Goal: Task Accomplishment & Management: Manage account settings

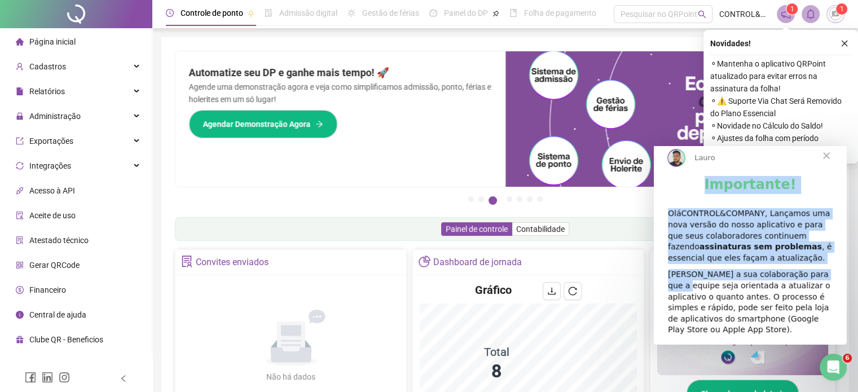
drag, startPoint x: 714, startPoint y: 194, endPoint x: 835, endPoint y: 291, distance: 155.3
click at [835, 291] on div "Importante! OláCONTROL&COMPANY, Lançamos uma nova versão do nosso aplicativo e …" at bounding box center [750, 260] width 193 height 169
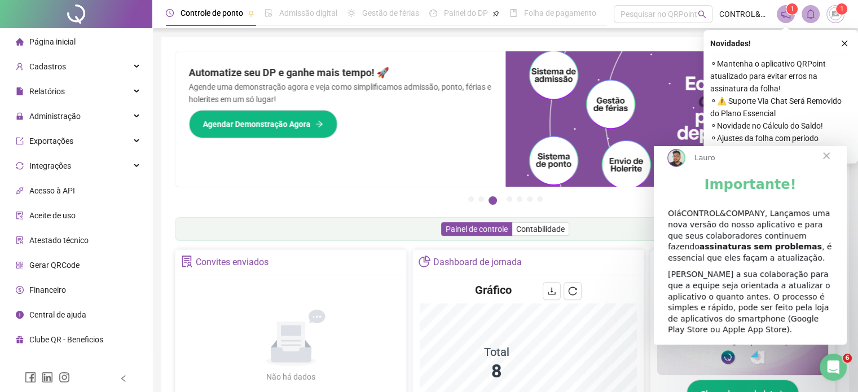
click at [755, 309] on div "[PERSON_NAME] a sua colaboração para que a equipe seja orientada a atualizar o …" at bounding box center [750, 302] width 165 height 67
click at [828, 165] on span "Fechar" at bounding box center [826, 155] width 41 height 41
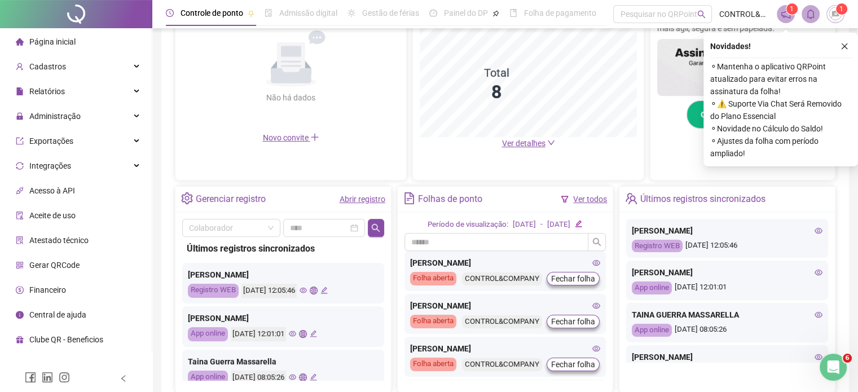
scroll to position [282, 0]
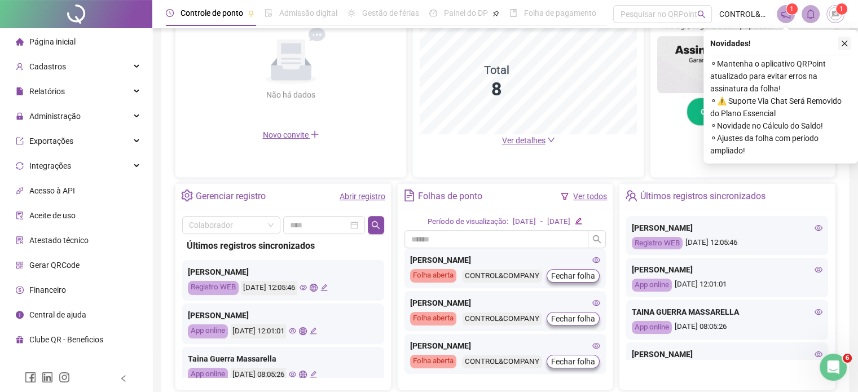
click at [842, 45] on icon "close" at bounding box center [844, 43] width 8 height 8
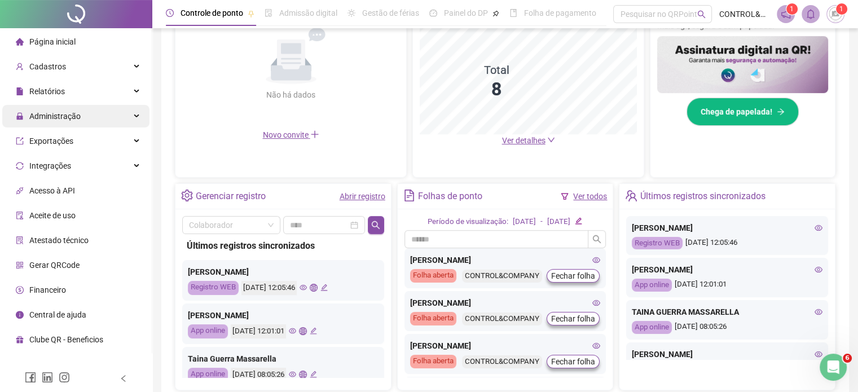
click at [59, 118] on span "Administração" at bounding box center [54, 116] width 51 height 9
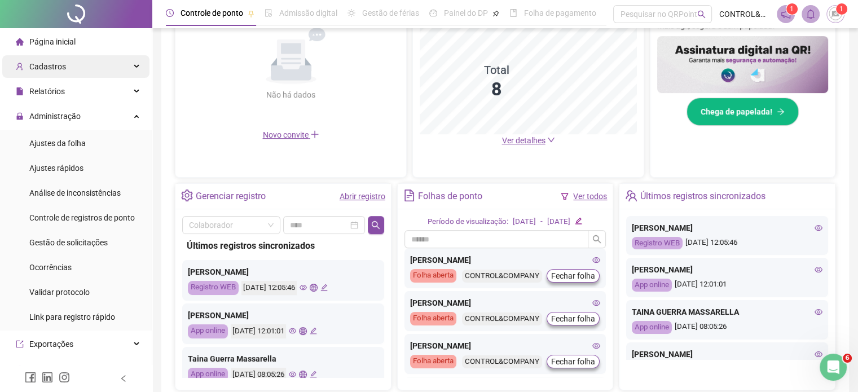
click at [45, 67] on span "Cadastros" at bounding box center [47, 66] width 37 height 9
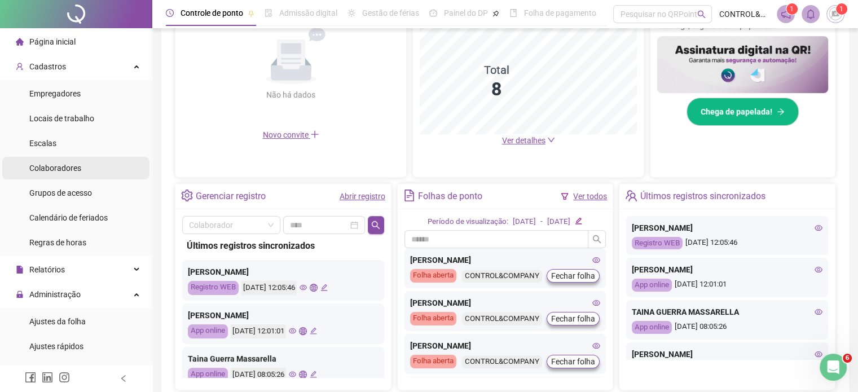
click at [69, 165] on span "Colaboradores" at bounding box center [55, 168] width 52 height 9
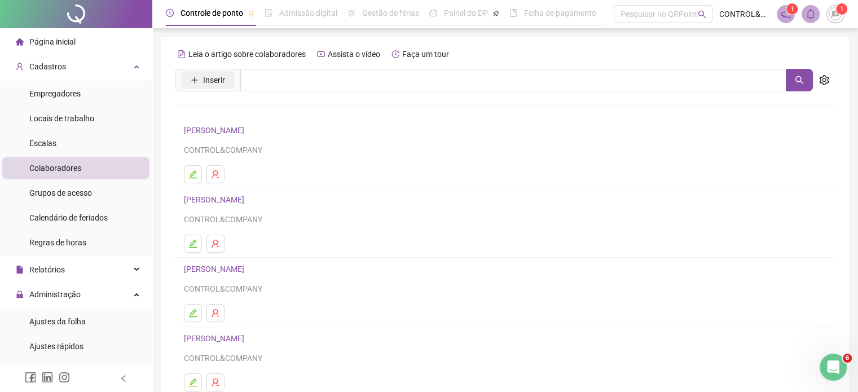
click at [213, 80] on span "Inserir" at bounding box center [214, 80] width 22 height 12
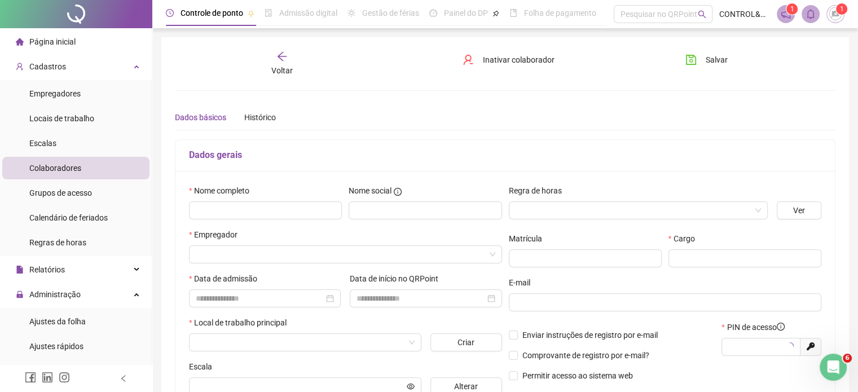
type input "*****"
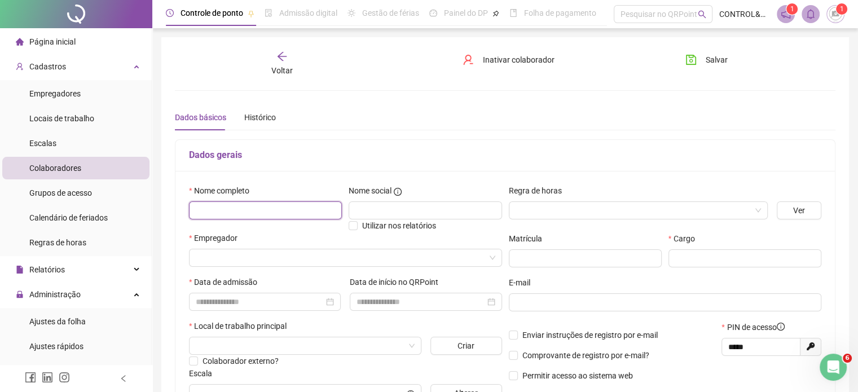
click at [241, 209] on input "text" at bounding box center [265, 210] width 153 height 18
click at [260, 112] on div "Histórico" at bounding box center [260, 117] width 32 height 12
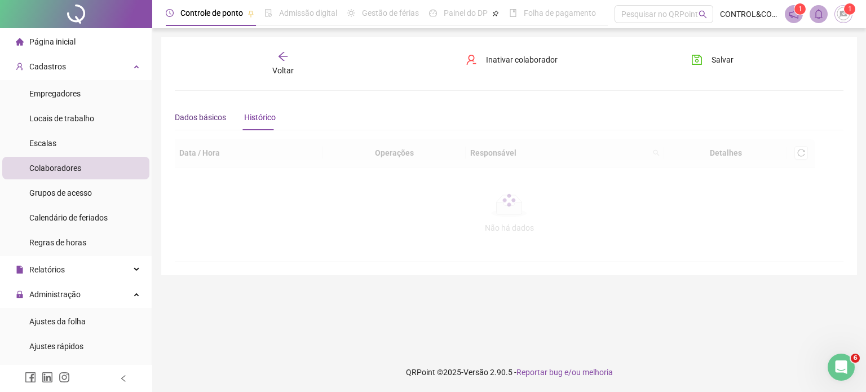
click at [194, 117] on div "Dados básicos" at bounding box center [200, 117] width 51 height 12
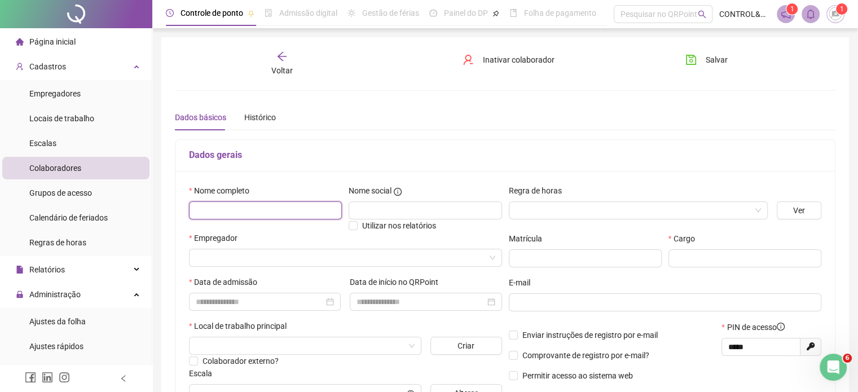
click at [219, 205] on input "text" at bounding box center [265, 210] width 153 height 18
click at [291, 60] on div "Voltar" at bounding box center [282, 64] width 103 height 26
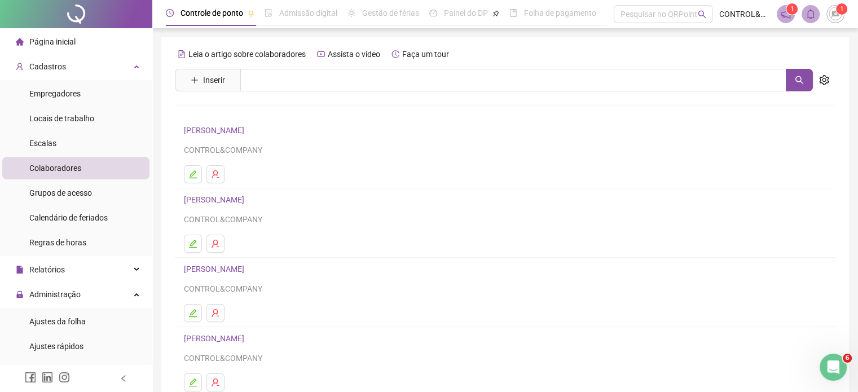
click at [237, 126] on link "[PERSON_NAME]" at bounding box center [216, 130] width 64 height 9
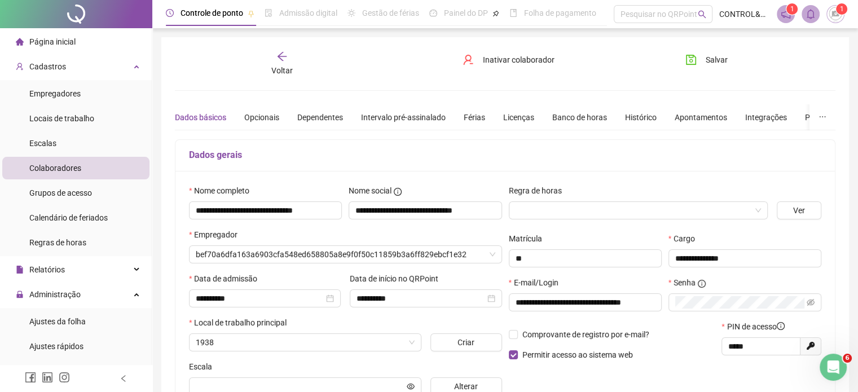
type input "**********"
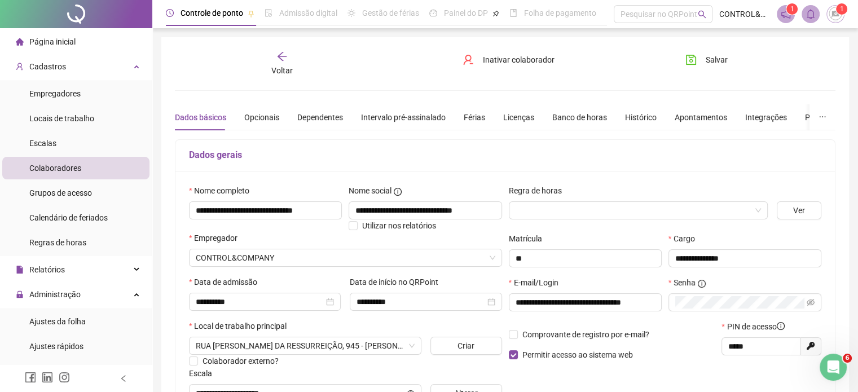
click at [282, 61] on icon "arrow-left" at bounding box center [281, 56] width 11 height 11
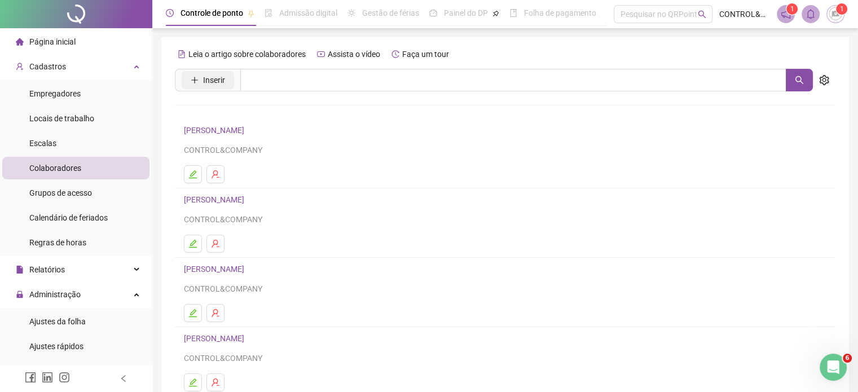
click at [204, 82] on span "Inserir" at bounding box center [214, 80] width 22 height 12
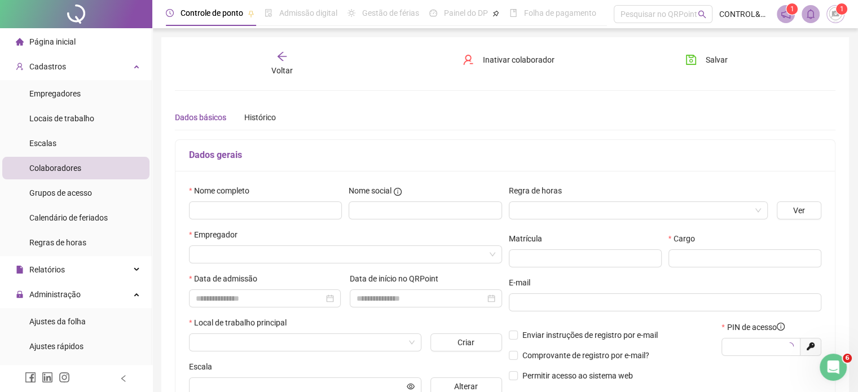
type input "*****"
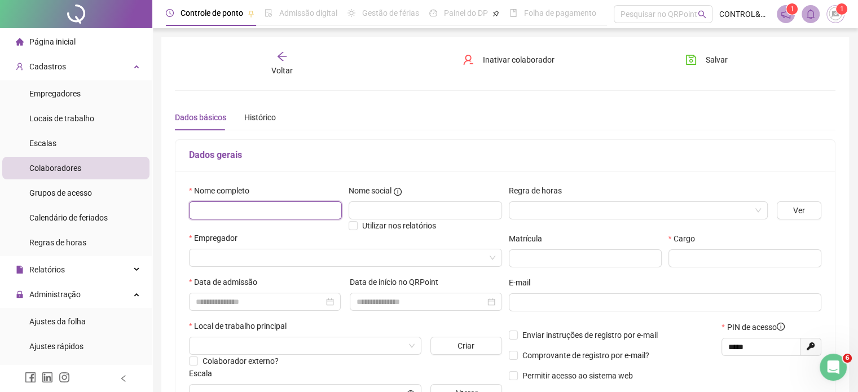
click at [211, 209] on input "text" at bounding box center [265, 210] width 153 height 18
type input "**********"
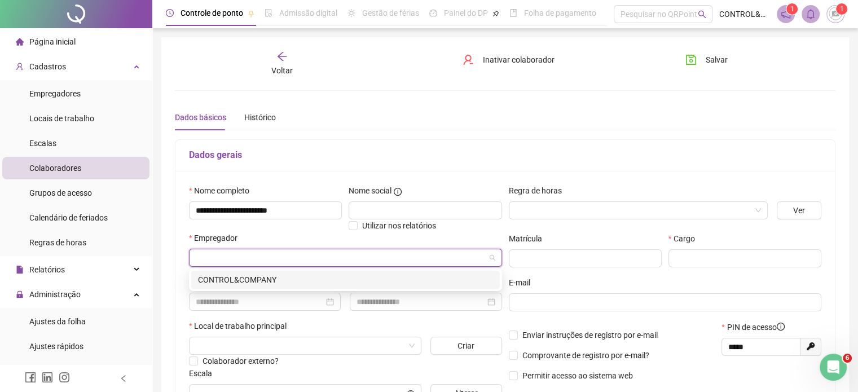
click at [204, 259] on input "search" at bounding box center [340, 257] width 289 height 17
click at [279, 278] on div "CONTROL&COMPANY" at bounding box center [345, 280] width 295 height 12
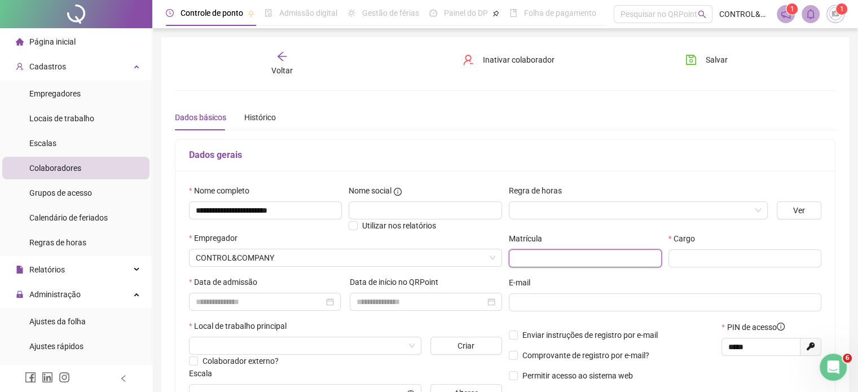
click at [544, 258] on input "text" at bounding box center [585, 258] width 153 height 18
type input "**"
click at [681, 261] on input "text" at bounding box center [744, 258] width 153 height 18
click at [693, 257] on input "**********" at bounding box center [744, 258] width 153 height 18
click at [328, 301] on div at bounding box center [265, 302] width 138 height 12
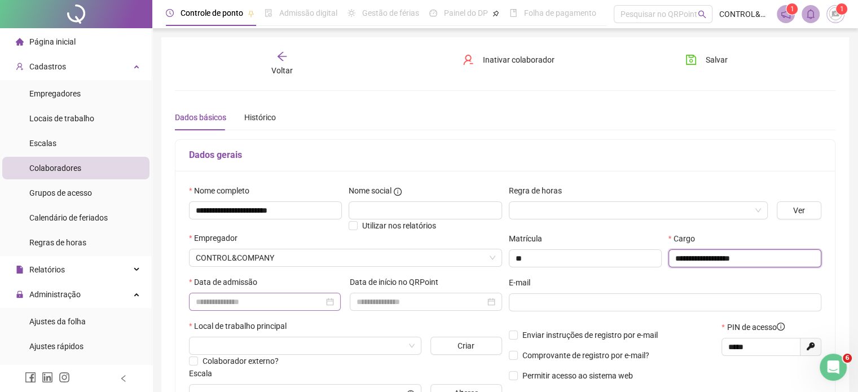
type input "**********"
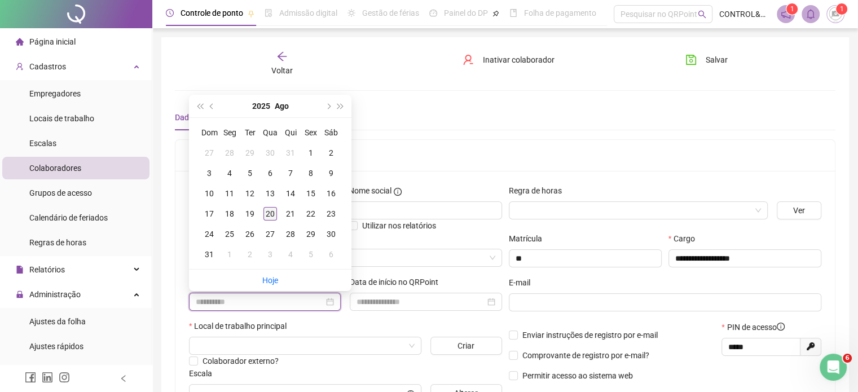
type input "**********"
click at [271, 214] on div "20" at bounding box center [270, 214] width 14 height 14
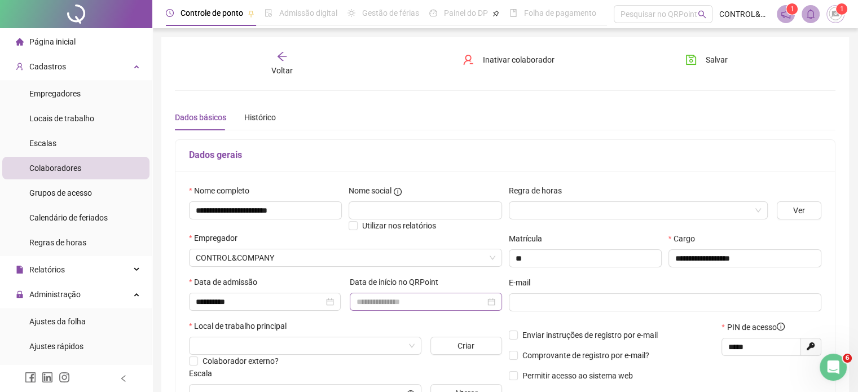
click at [492, 301] on div at bounding box center [425, 302] width 138 height 12
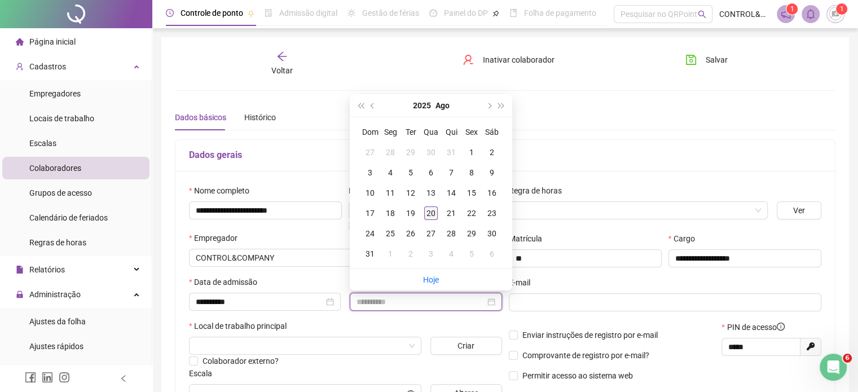
type input "**********"
click at [425, 208] on div "20" at bounding box center [431, 213] width 14 height 14
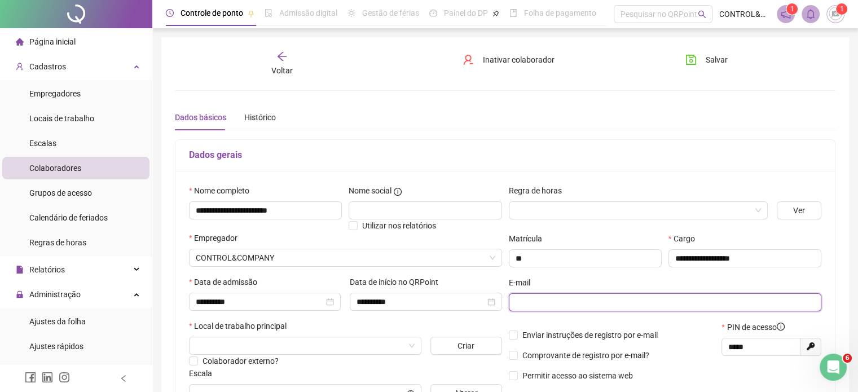
click at [525, 303] on input "text" at bounding box center [664, 302] width 297 height 12
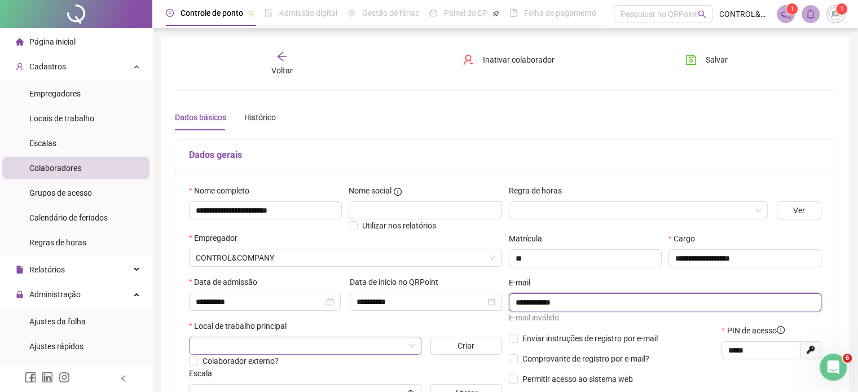
click at [412, 345] on span at bounding box center [305, 345] width 219 height 17
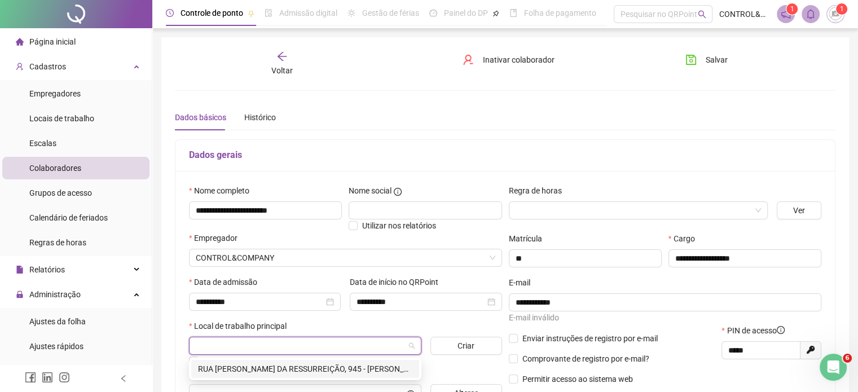
click at [374, 369] on div "RUA [PERSON_NAME] DA RESSURREIÇÃO, 945 - [PERSON_NAME]" at bounding box center [305, 369] width 214 height 12
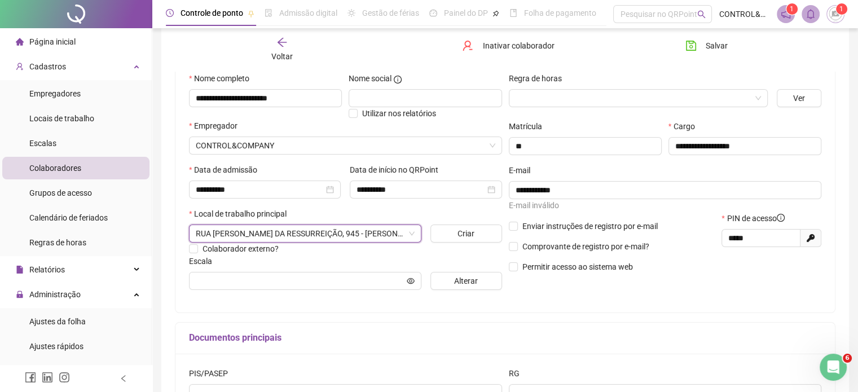
scroll to position [113, 0]
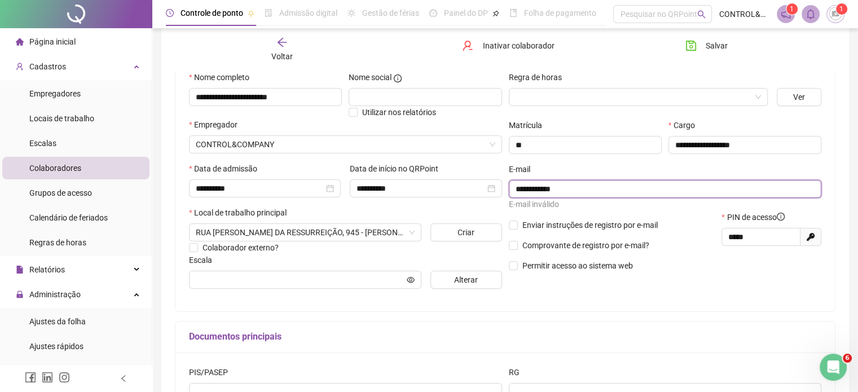
click at [582, 188] on input "**********" at bounding box center [664, 189] width 297 height 12
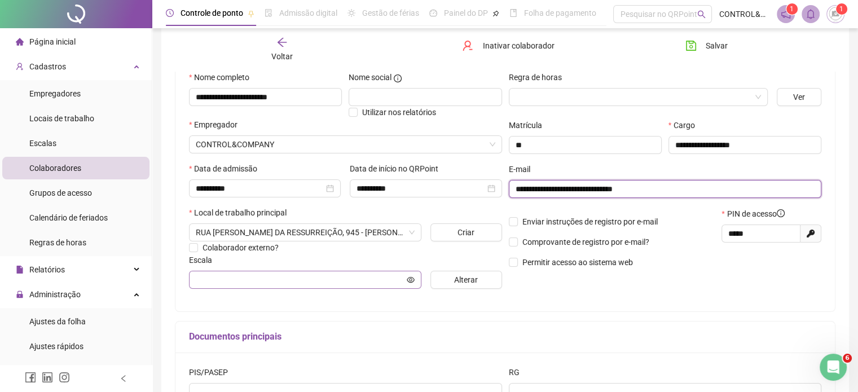
type input "**********"
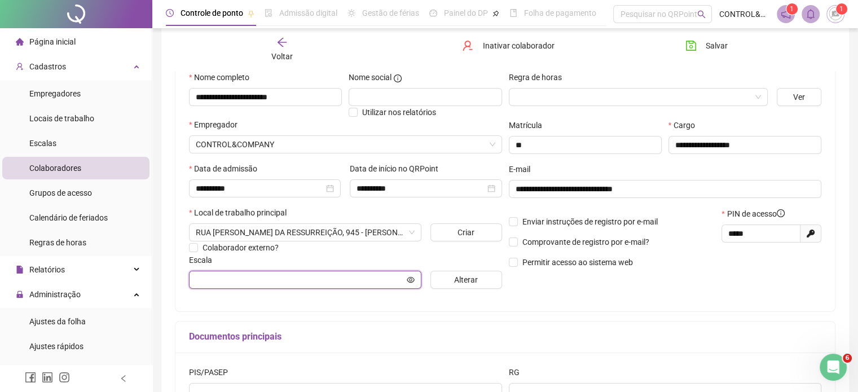
click at [407, 280] on icon "eye" at bounding box center [411, 280] width 8 height 8
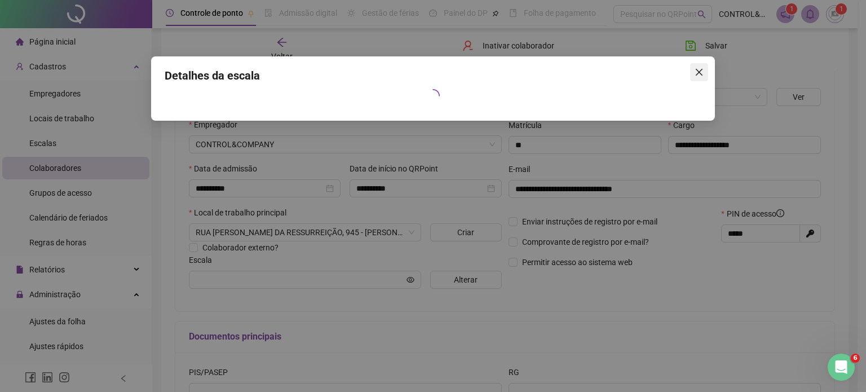
click at [701, 70] on icon "close" at bounding box center [699, 72] width 7 height 7
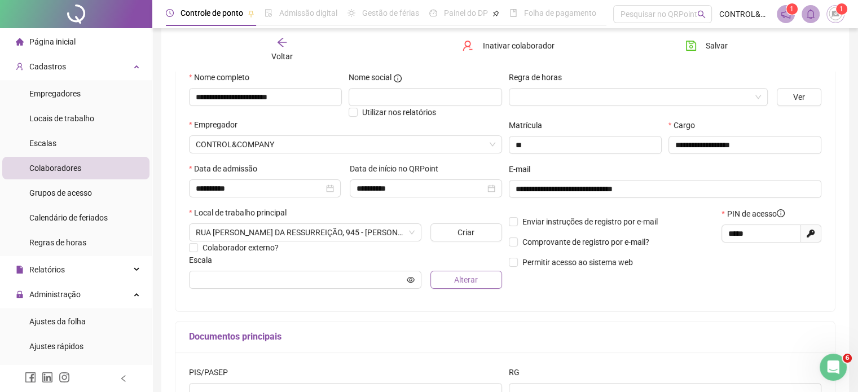
click at [455, 281] on span "Alterar" at bounding box center [466, 280] width 24 height 12
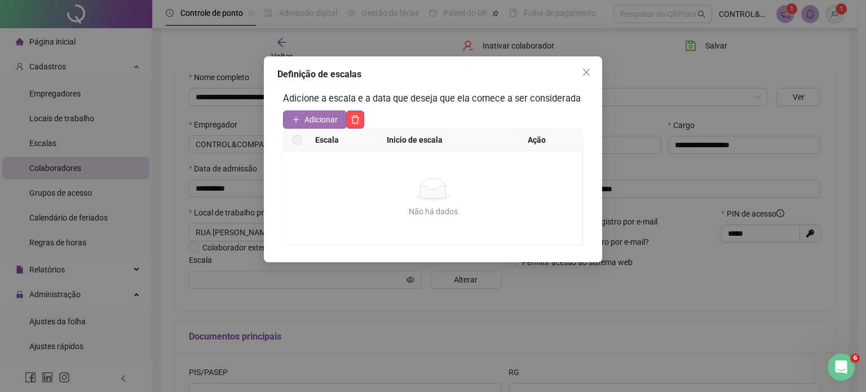
click at [319, 121] on span "Adicionar" at bounding box center [321, 119] width 33 height 12
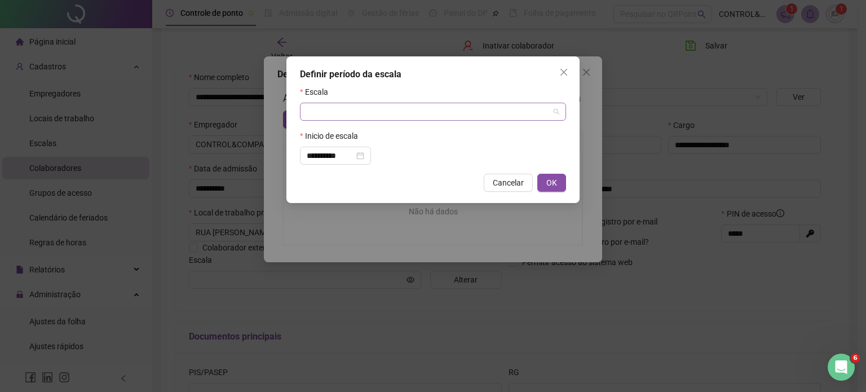
click at [562, 111] on div at bounding box center [433, 112] width 266 height 18
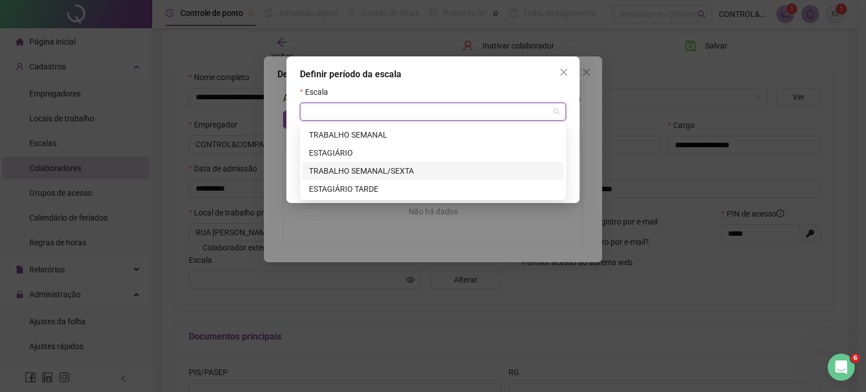
click at [400, 174] on div "TRABALHO SEMANAL/SEXTA" at bounding box center [433, 171] width 248 height 12
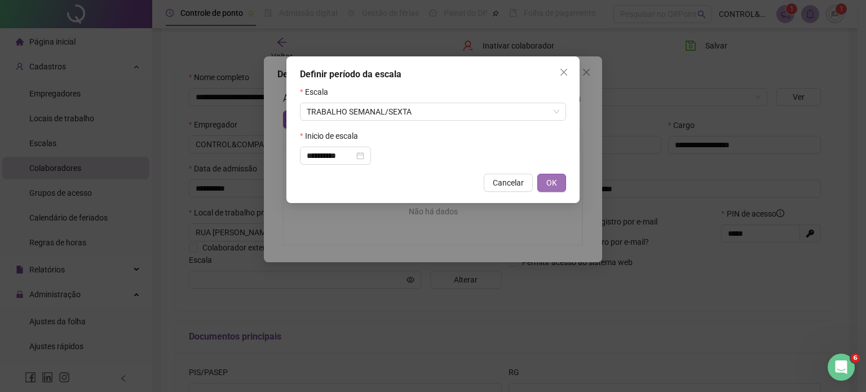
click at [550, 183] on span "OK" at bounding box center [552, 183] width 11 height 12
type input "**********"
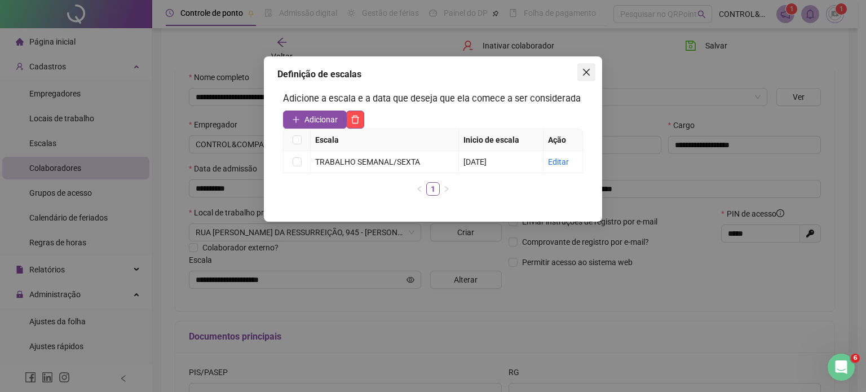
click at [582, 69] on span "Close" at bounding box center [587, 72] width 18 height 9
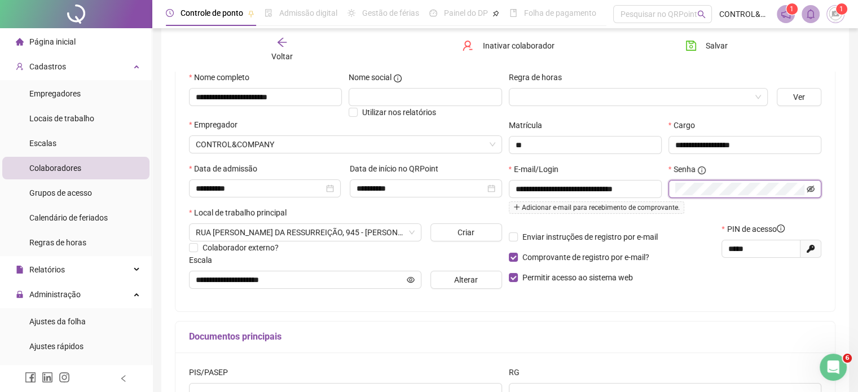
click at [810, 190] on icon "eye-invisible" at bounding box center [811, 189] width 8 height 7
click at [689, 292] on div "Enviar instruções de registro por e-mail Comprovante de registro por e-mail? Pe…" at bounding box center [611, 257] width 213 height 69
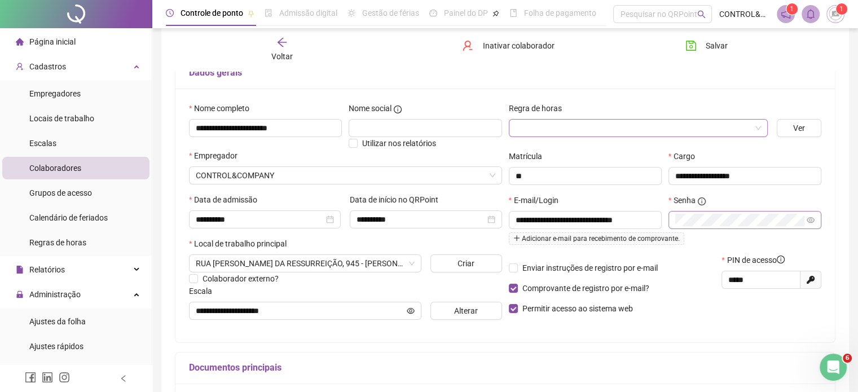
scroll to position [0, 0]
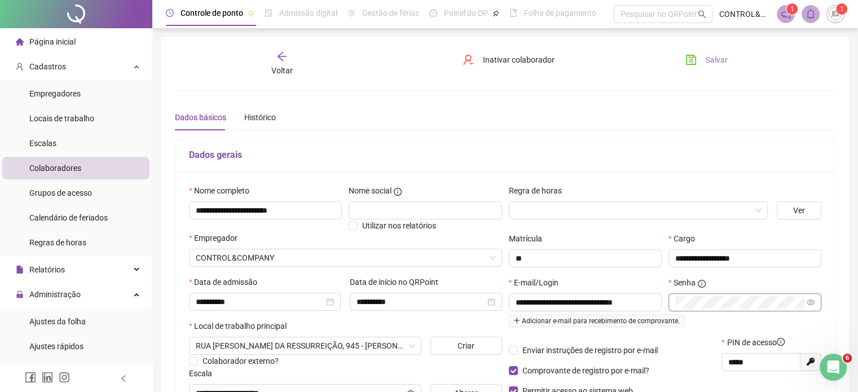
click at [713, 57] on span "Salvar" at bounding box center [717, 60] width 22 height 12
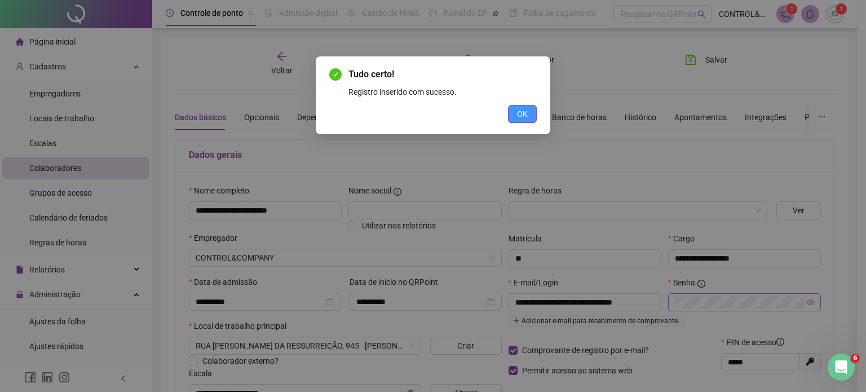
click at [521, 114] on span "OK" at bounding box center [522, 114] width 11 height 12
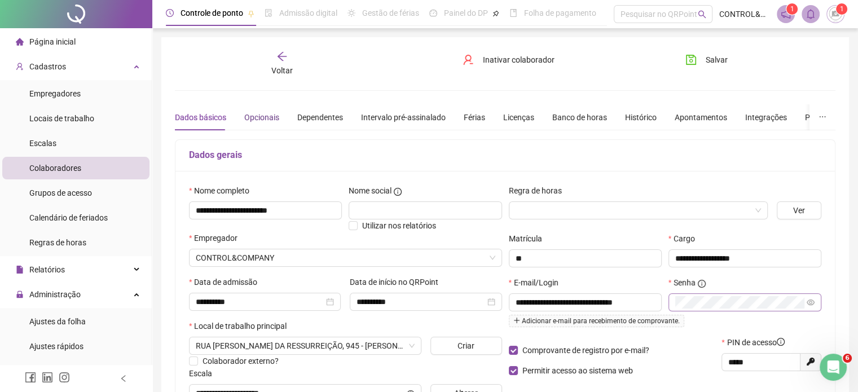
click at [265, 118] on div "Opcionais" at bounding box center [261, 117] width 35 height 12
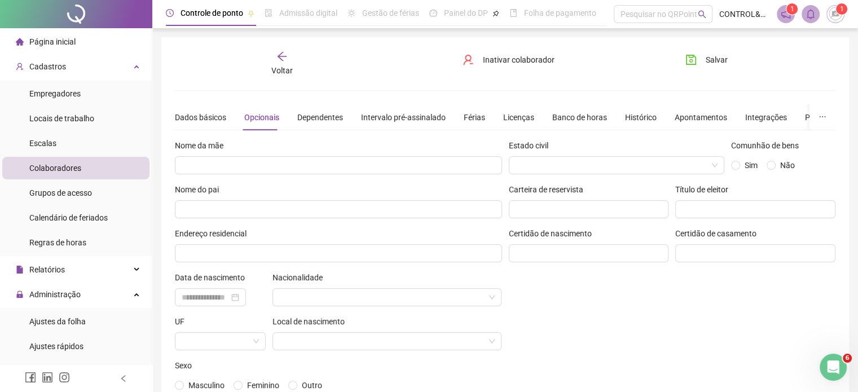
click at [284, 58] on icon "arrow-left" at bounding box center [281, 56] width 11 height 11
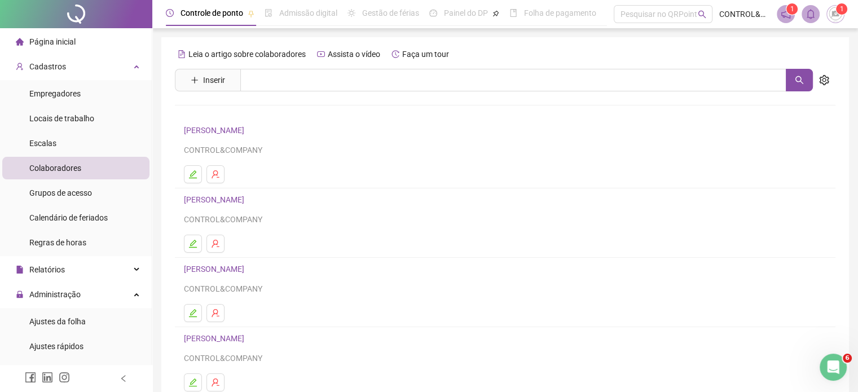
click at [215, 131] on link "[PERSON_NAME]" at bounding box center [216, 130] width 64 height 9
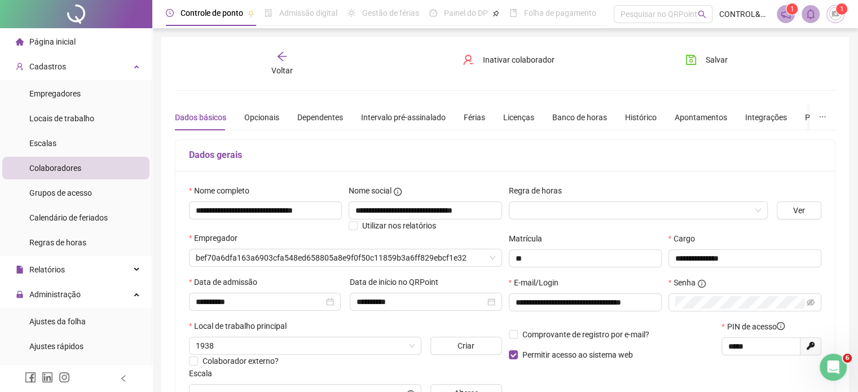
type input "**********"
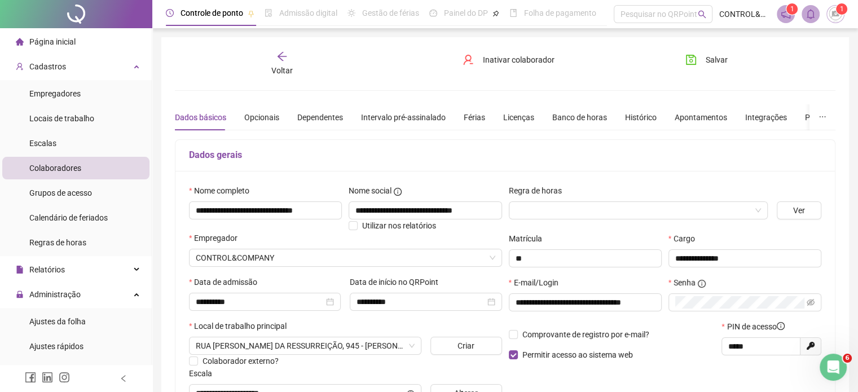
click at [278, 63] on div "Voltar" at bounding box center [282, 64] width 103 height 26
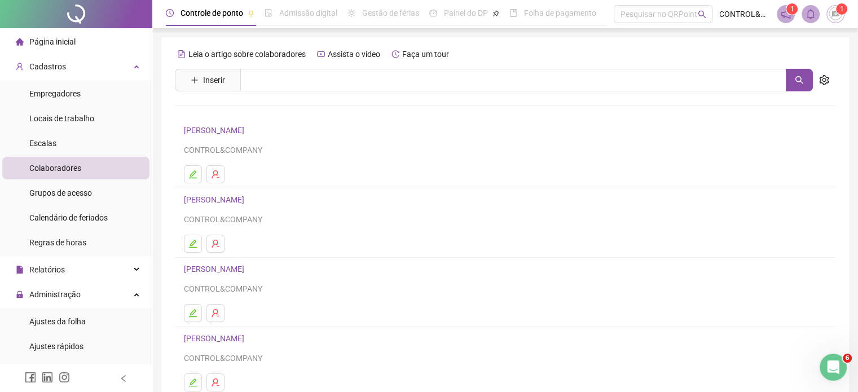
click at [230, 203] on link "[PERSON_NAME]" at bounding box center [216, 199] width 64 height 9
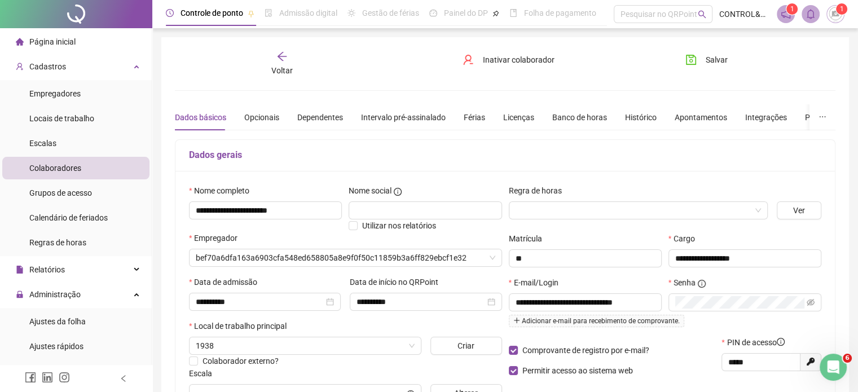
type input "**********"
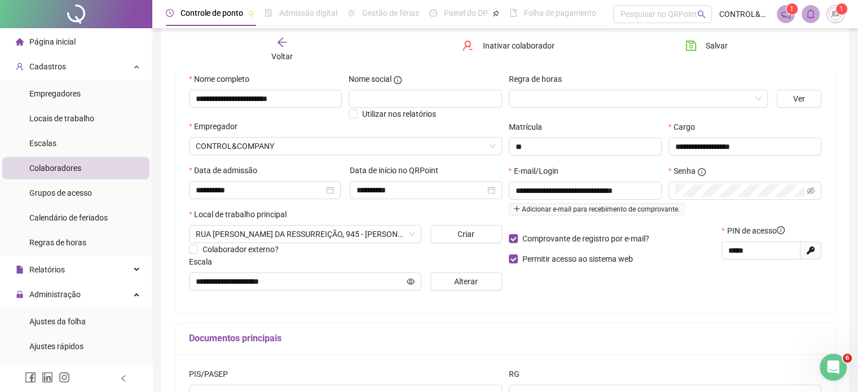
scroll to position [113, 0]
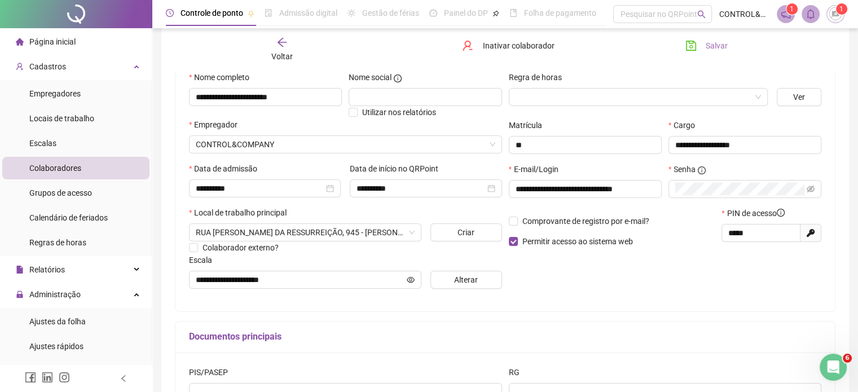
click at [704, 47] on button "Salvar" at bounding box center [706, 46] width 59 height 18
click at [291, 49] on div "Voltar" at bounding box center [282, 50] width 103 height 26
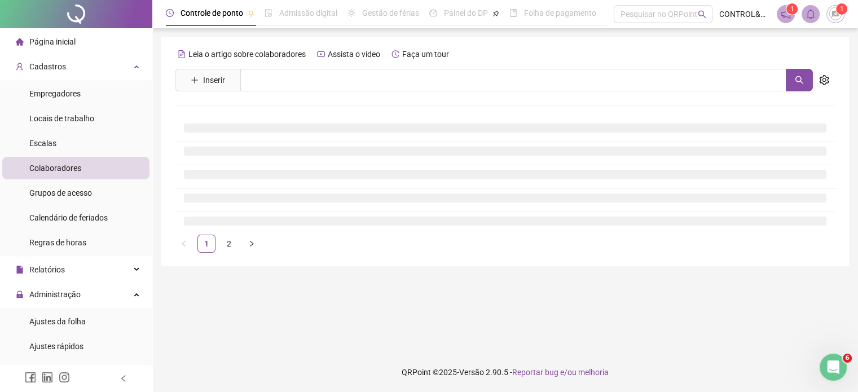
scroll to position [0, 0]
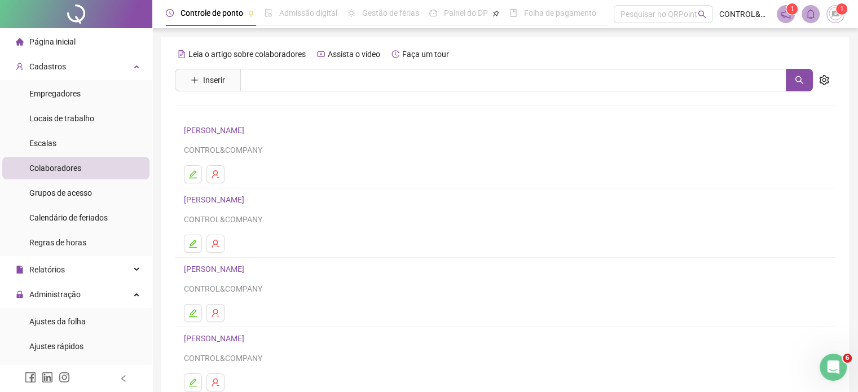
click at [240, 129] on link "[PERSON_NAME]" at bounding box center [216, 130] width 64 height 9
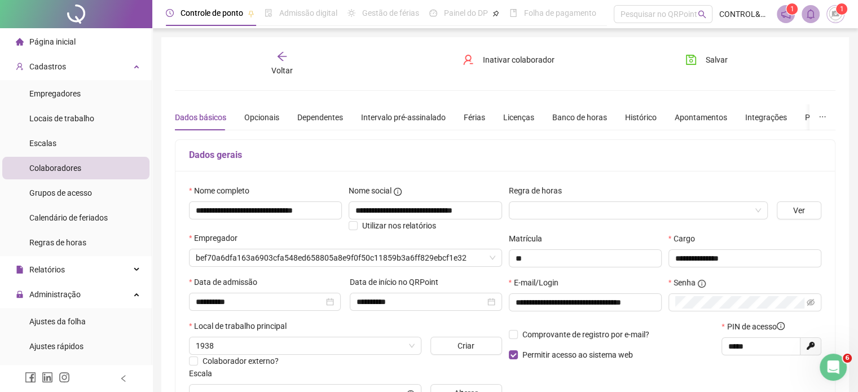
type input "**********"
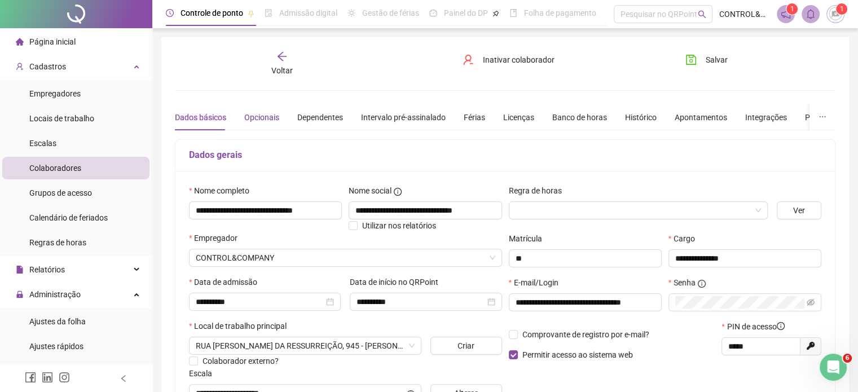
click at [261, 112] on div "Opcionais" at bounding box center [261, 117] width 35 height 12
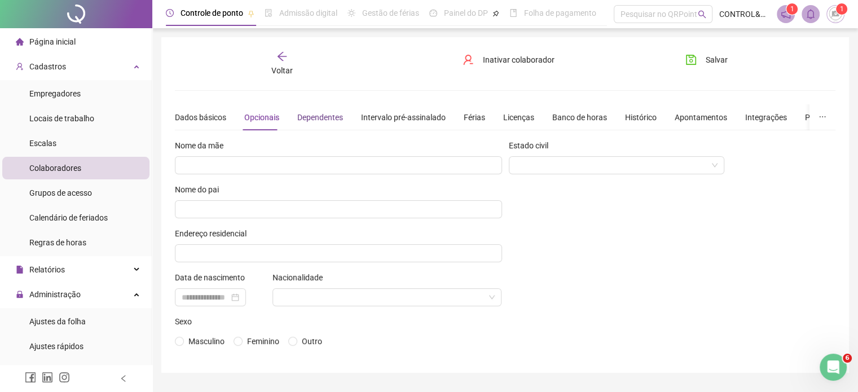
click at [320, 113] on div "Dependentes" at bounding box center [320, 117] width 46 height 12
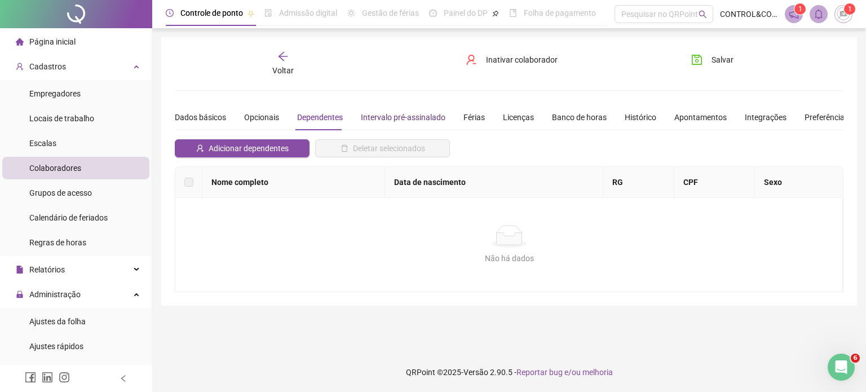
click at [403, 111] on div "Intervalo pré-assinalado" at bounding box center [403, 117] width 85 height 12
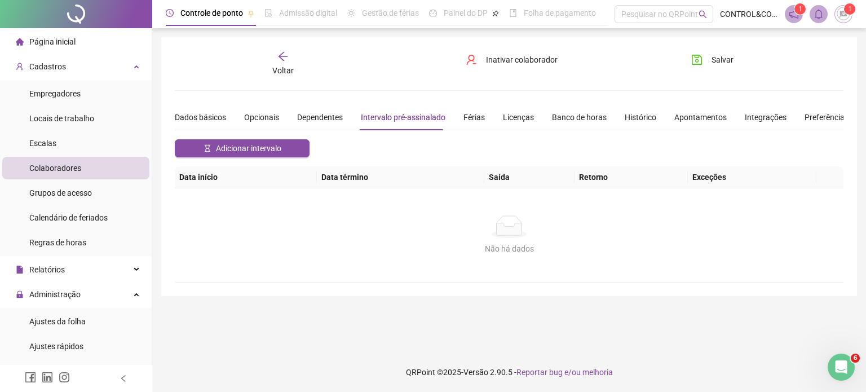
click at [483, 116] on div "Dados básicos Opcionais Dependentes Intervalo pré-assinalado Férias Licenças Ba…" at bounding box center [512, 117] width 674 height 26
click at [276, 55] on div "Voltar" at bounding box center [283, 64] width 104 height 26
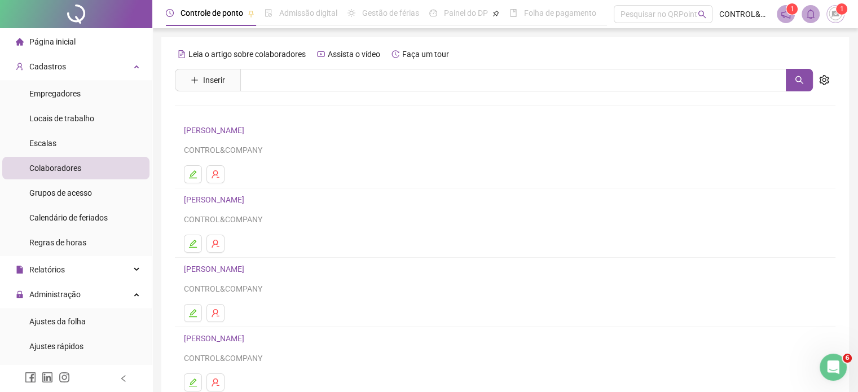
click at [210, 197] on link "[PERSON_NAME]" at bounding box center [216, 199] width 64 height 9
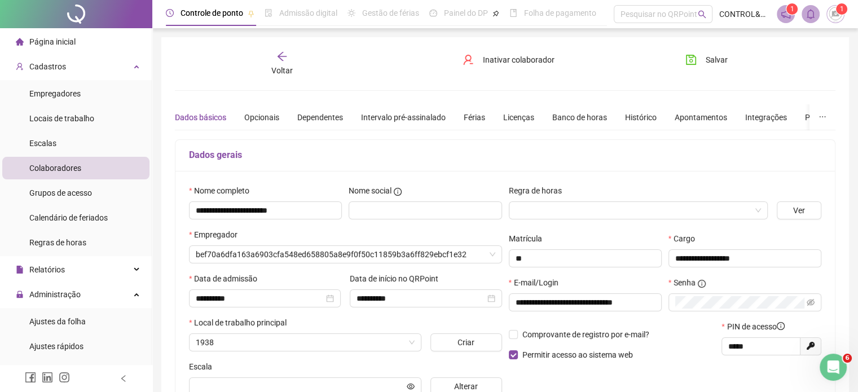
type input "**********"
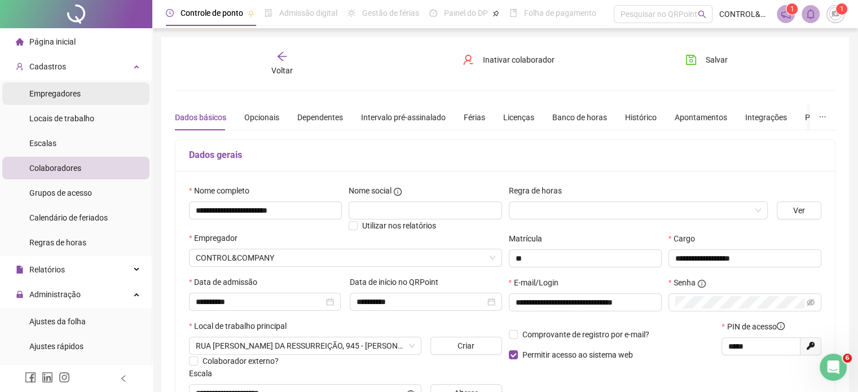
click at [41, 93] on span "Empregadores" at bounding box center [54, 93] width 51 height 9
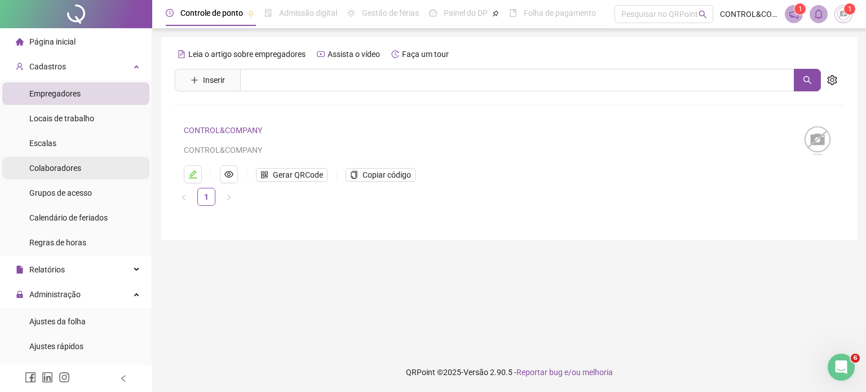
click at [45, 173] on div "Colaboradores" at bounding box center [55, 168] width 52 height 23
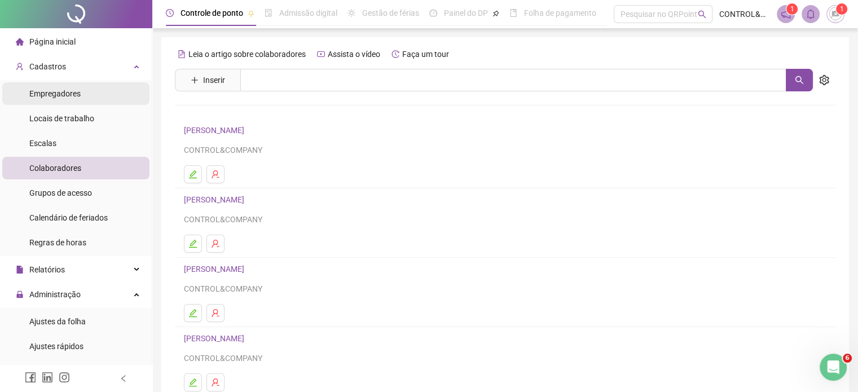
click at [61, 89] on span "Empregadores" at bounding box center [54, 93] width 51 height 9
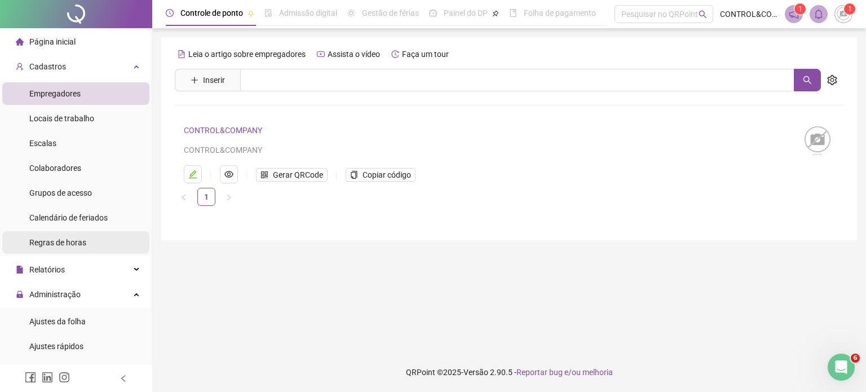
click at [61, 243] on span "Regras de horas" at bounding box center [57, 242] width 57 height 9
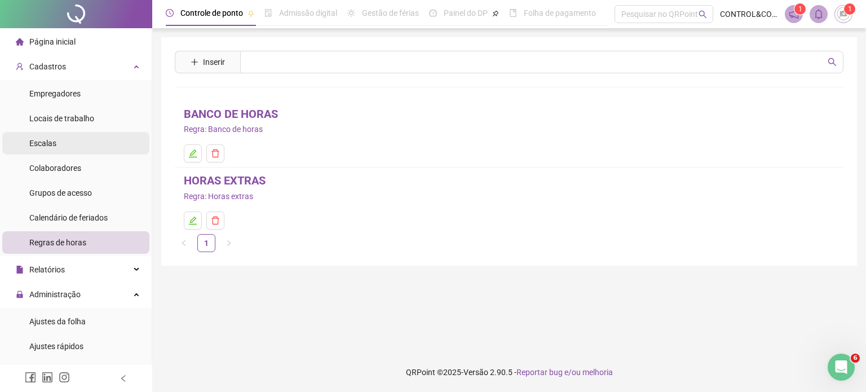
click at [43, 142] on span "Escalas" at bounding box center [42, 143] width 27 height 9
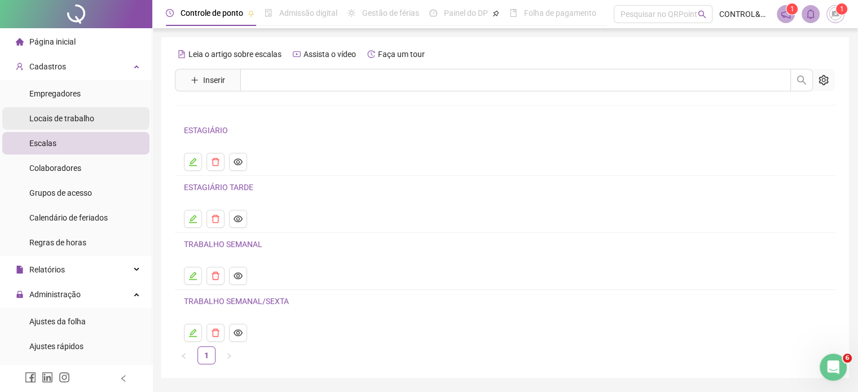
click at [49, 117] on span "Locais de trabalho" at bounding box center [61, 118] width 65 height 9
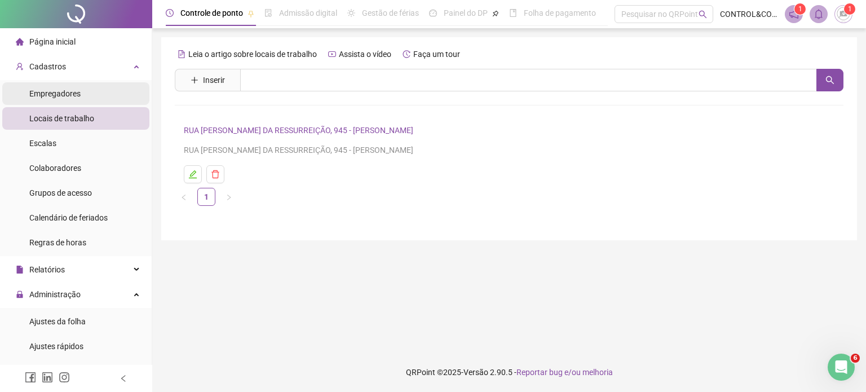
click at [52, 90] on span "Empregadores" at bounding box center [54, 93] width 51 height 9
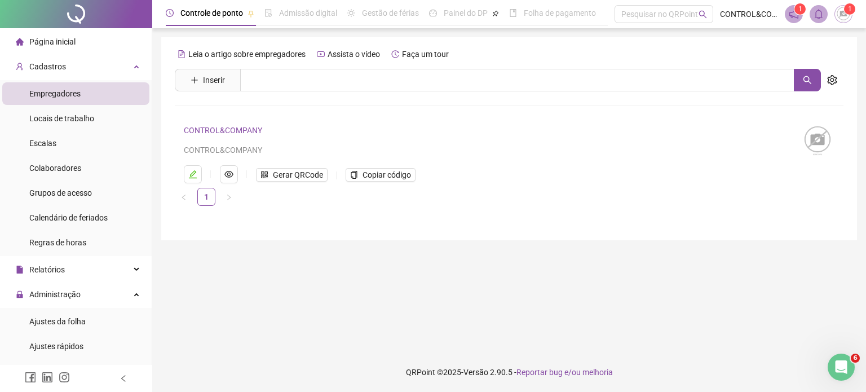
click at [214, 126] on link "CONTROL&COMPANY" at bounding box center [223, 130] width 78 height 9
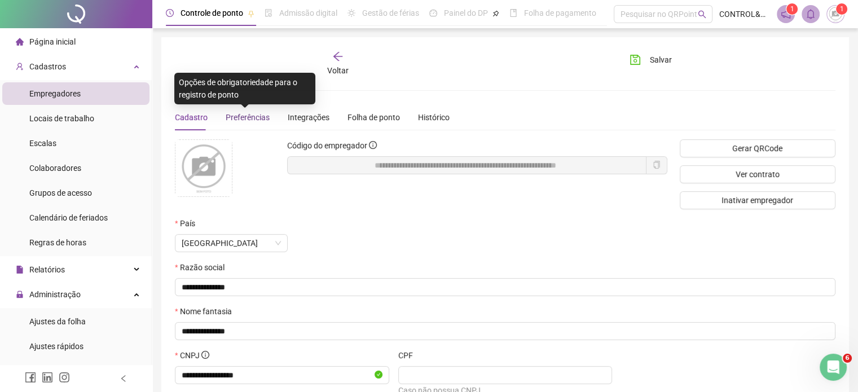
click at [252, 117] on span "Preferências" at bounding box center [248, 117] width 44 height 9
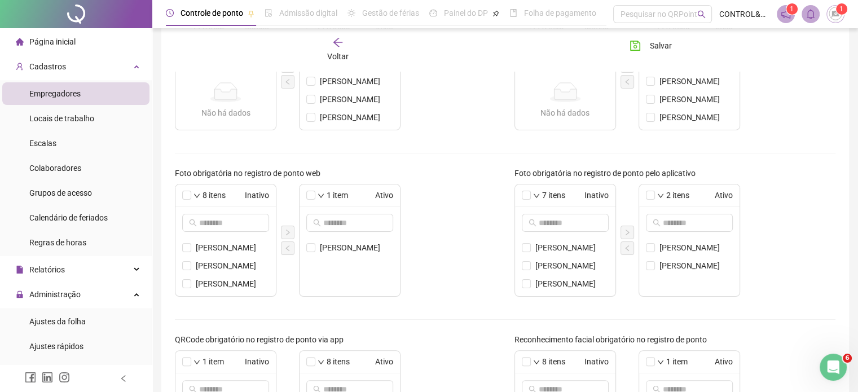
scroll to position [282, 0]
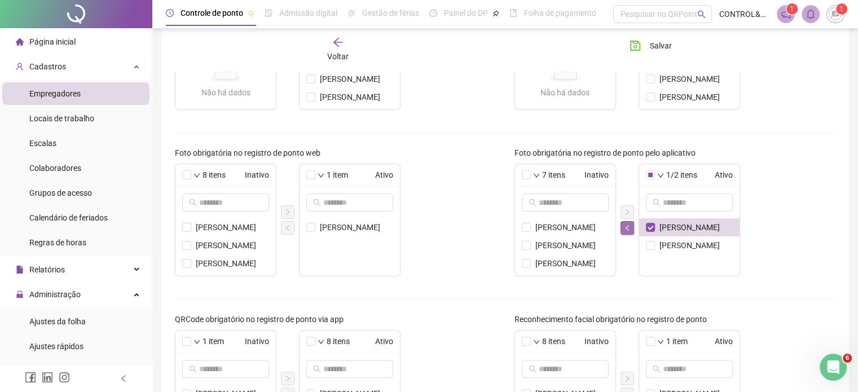
click at [624, 225] on icon "left" at bounding box center [627, 227] width 7 height 7
click at [327, 227] on span "[PERSON_NAME]" at bounding box center [356, 227] width 73 height 12
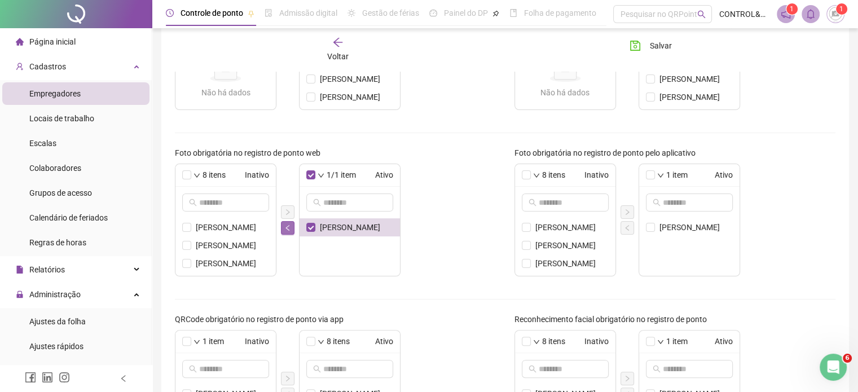
click at [290, 227] on icon "left" at bounding box center [287, 227] width 7 height 7
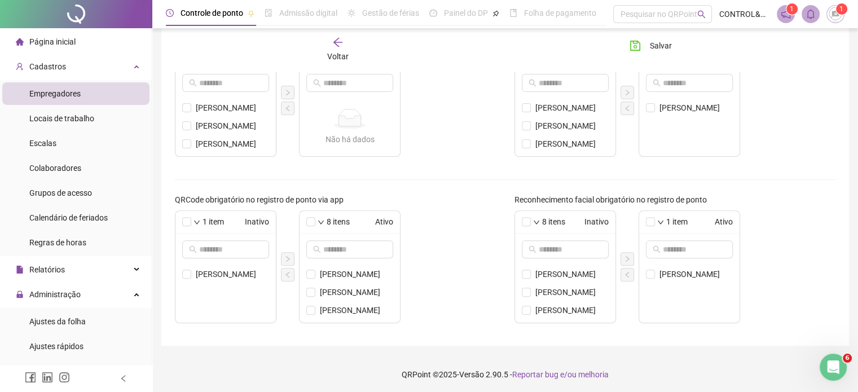
scroll to position [403, 0]
click at [625, 270] on icon "left" at bounding box center [627, 273] width 7 height 7
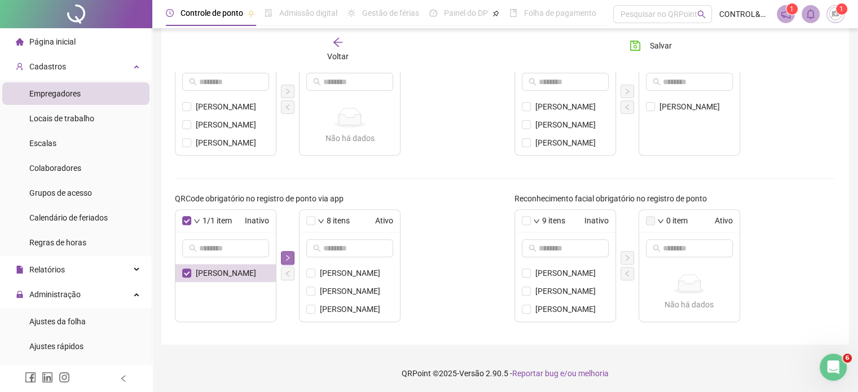
click at [288, 256] on icon "right" at bounding box center [287, 258] width 3 height 6
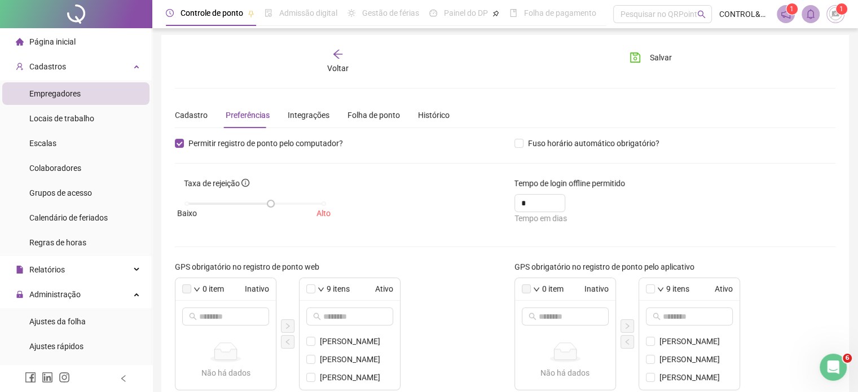
scroll to position [0, 0]
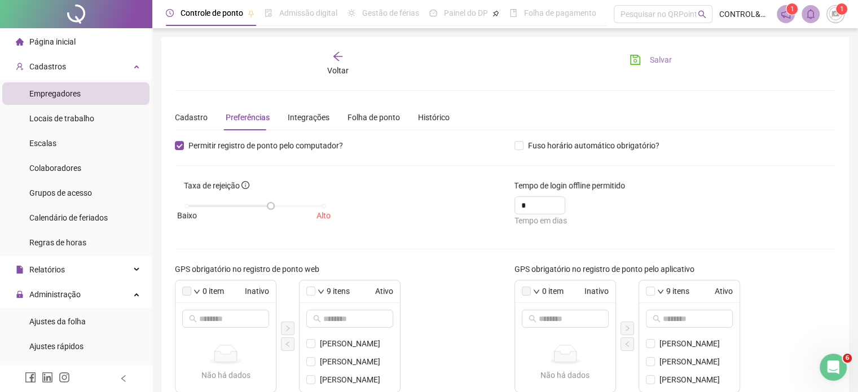
click at [655, 60] on span "Salvar" at bounding box center [661, 60] width 22 height 12
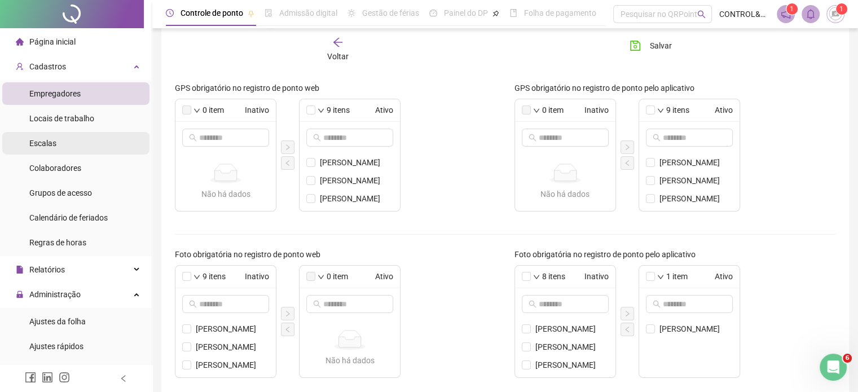
scroll to position [64, 0]
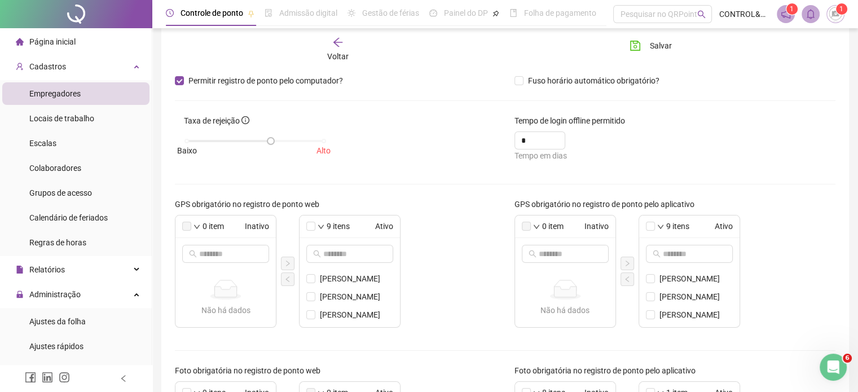
click at [54, 43] on span "Página inicial" at bounding box center [52, 41] width 46 height 9
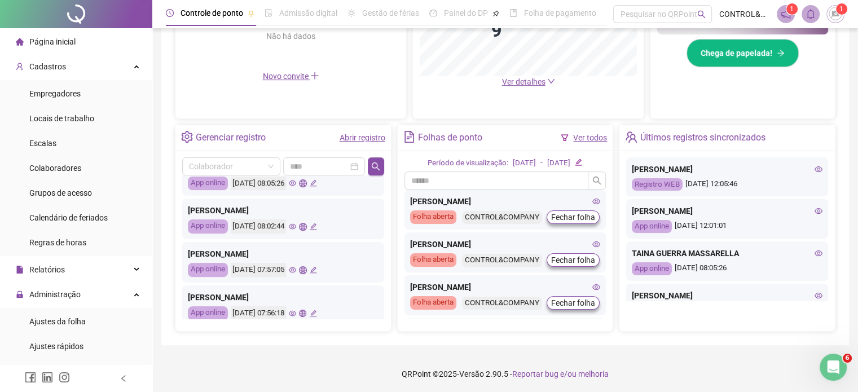
scroll to position [169, 0]
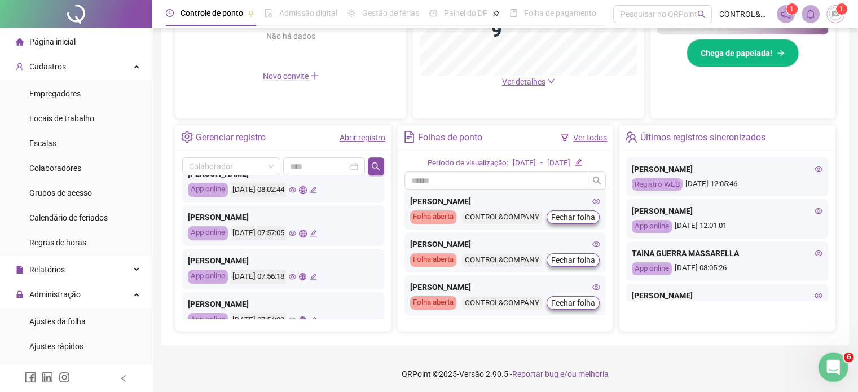
click at [838, 368] on div "Abertura do Messenger da Intercom" at bounding box center [831, 365] width 37 height 37
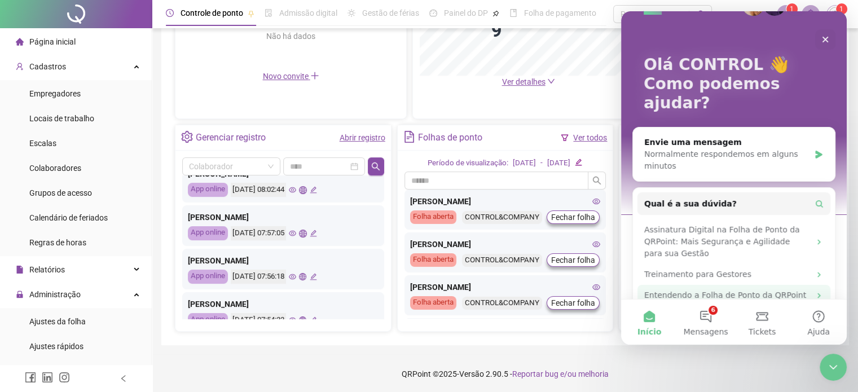
scroll to position [54, 0]
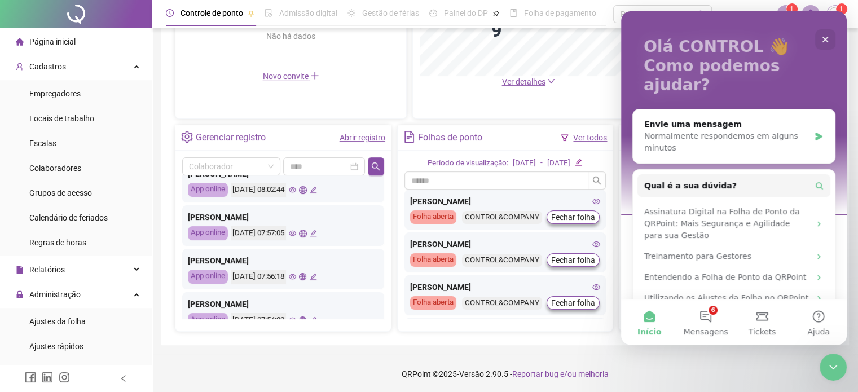
click at [388, 358] on footer "QRPoint © 2025 - Versão 2.90.5 - Reportar bug e/ou melhoria" at bounding box center [505, 373] width 706 height 39
click at [765, 365] on footer "QRPoint © 2025 - Versão 2.90.5 - Reportar bug e/ou melhoria" at bounding box center [505, 373] width 706 height 39
click at [803, 371] on footer "QRPoint © 2025 - Versão 2.90.5 - Reportar bug e/ou melhoria" at bounding box center [505, 373] width 706 height 39
click at [838, 363] on icon "Encerramento do Messenger da Intercom" at bounding box center [832, 366] width 14 height 14
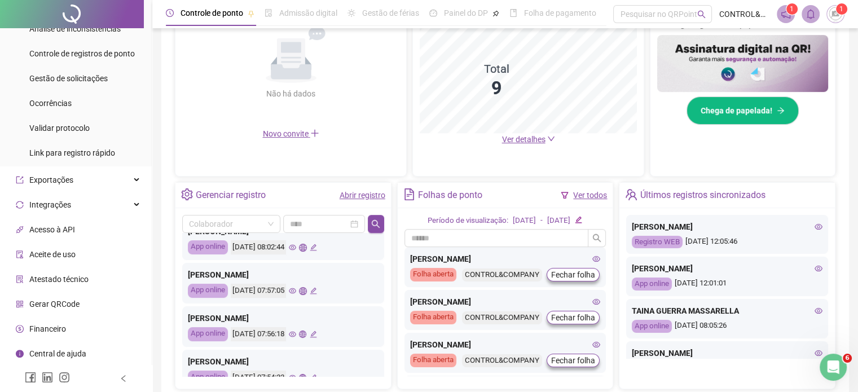
scroll to position [341, 0]
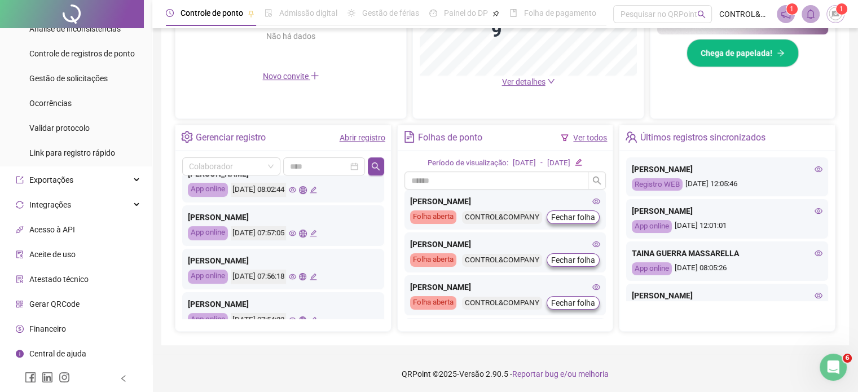
click at [124, 381] on icon "left" at bounding box center [123, 378] width 4 height 7
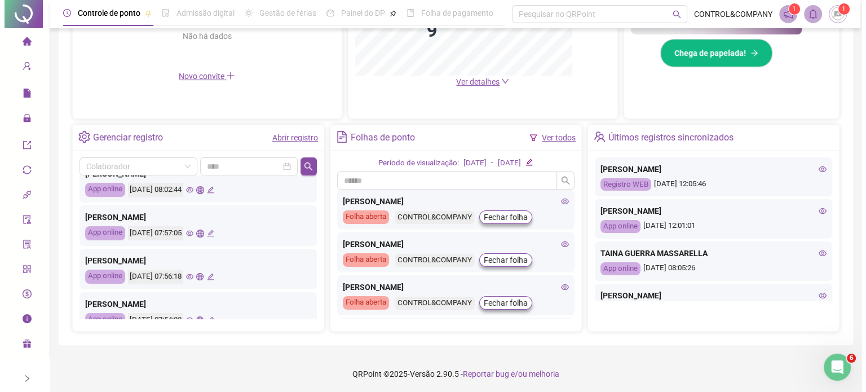
scroll to position [0, 0]
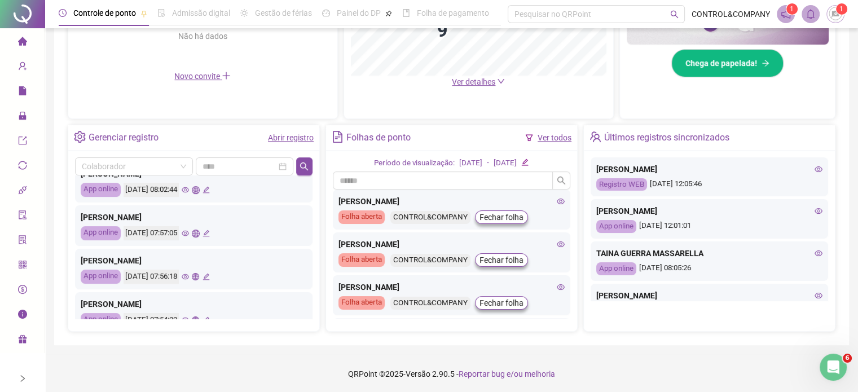
click at [19, 381] on icon "right" at bounding box center [23, 379] width 8 height 8
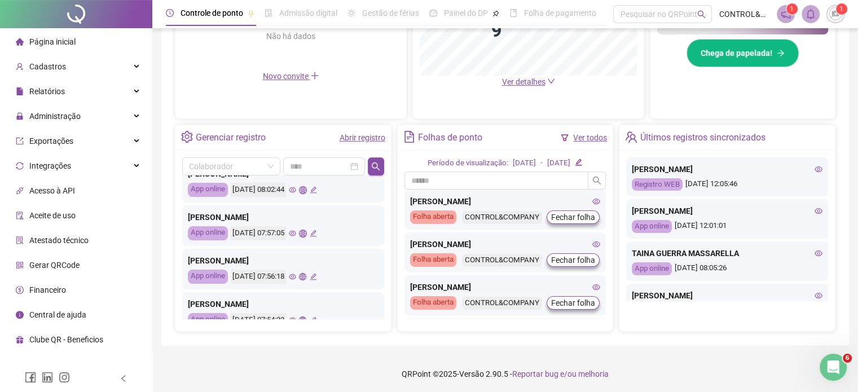
click at [50, 42] on span "Página inicial" at bounding box center [52, 41] width 46 height 9
click at [835, 15] on img at bounding box center [835, 14] width 17 height 17
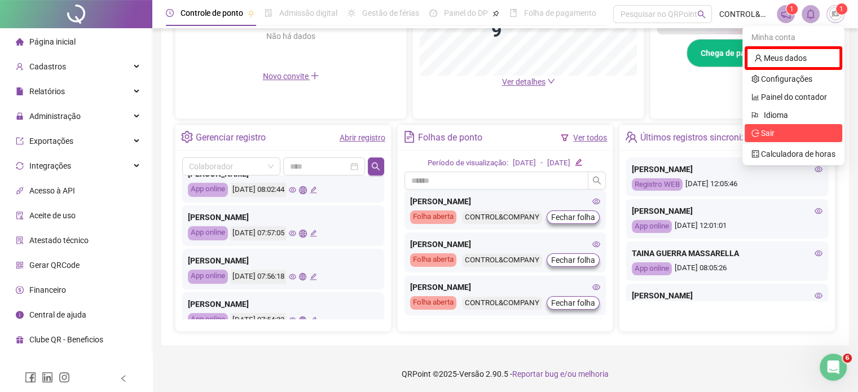
click at [777, 133] on span "Sair" at bounding box center [793, 133] width 84 height 12
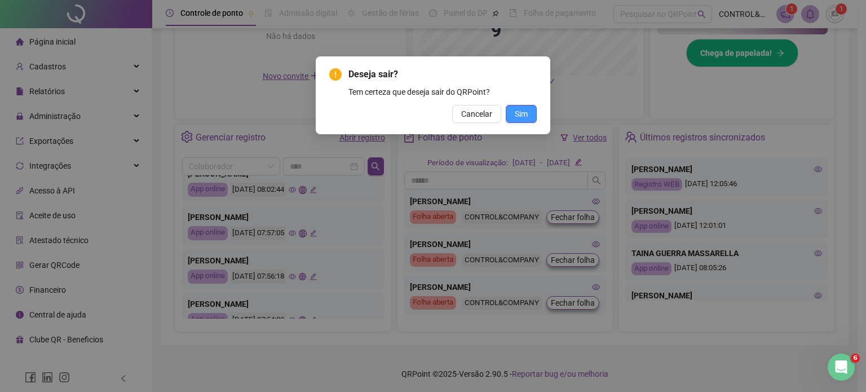
click at [518, 108] on span "Sim" at bounding box center [521, 114] width 13 height 12
